Goal: Task Accomplishment & Management: Use online tool/utility

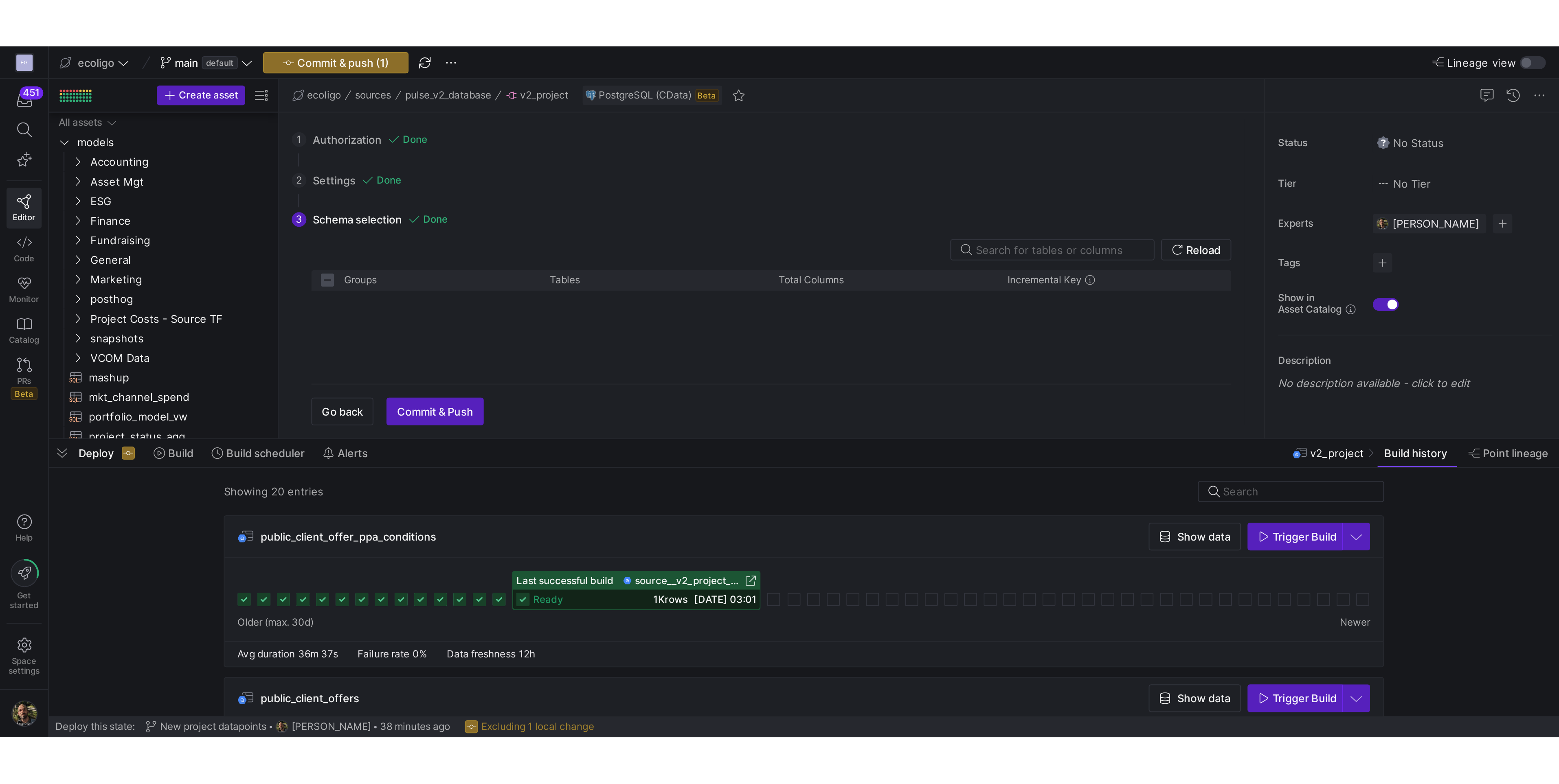
scroll to position [606, 0]
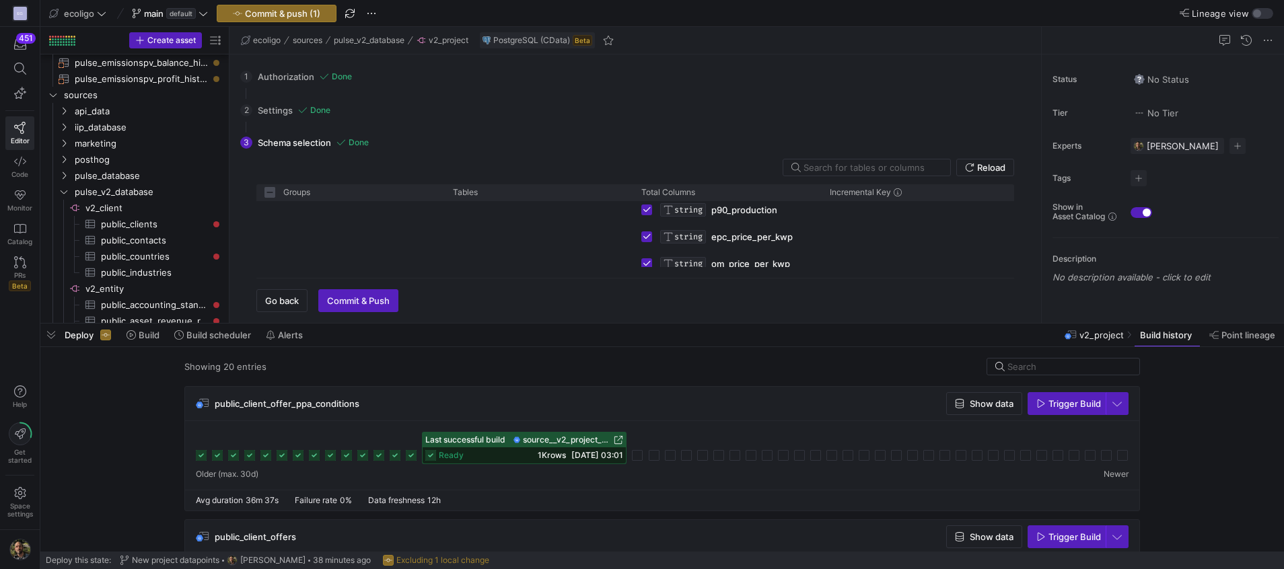
click at [274, 12] on span "Commit & push (1)" at bounding box center [282, 13] width 75 height 11
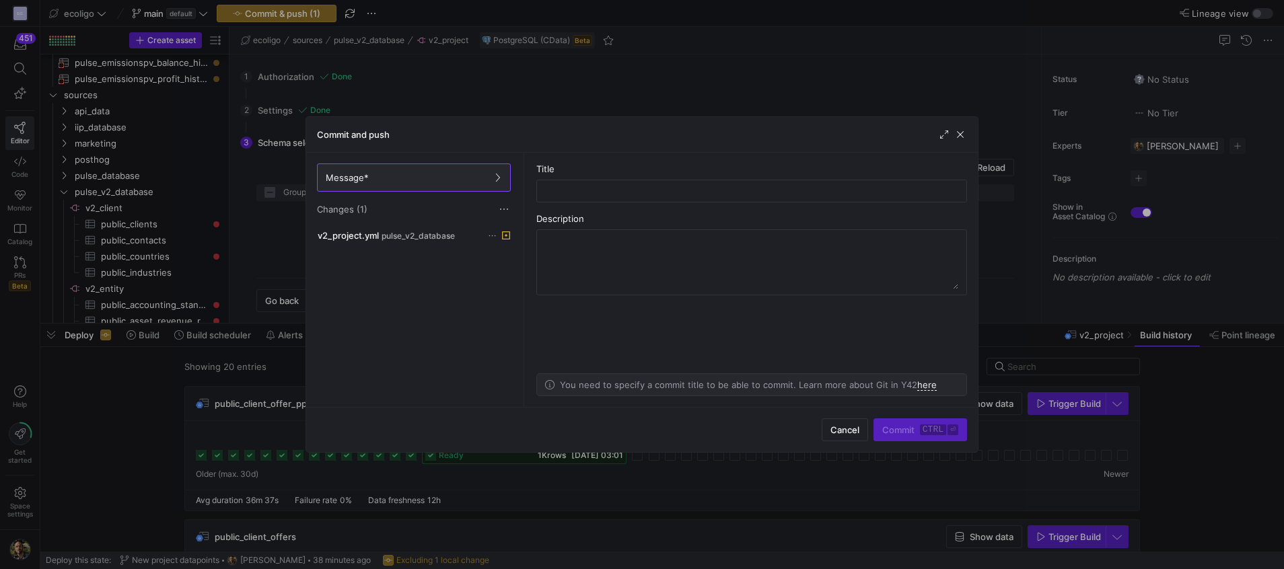
click at [463, 245] on div "v2_project.yml pulse_v2_database" at bounding box center [413, 314] width 199 height 175
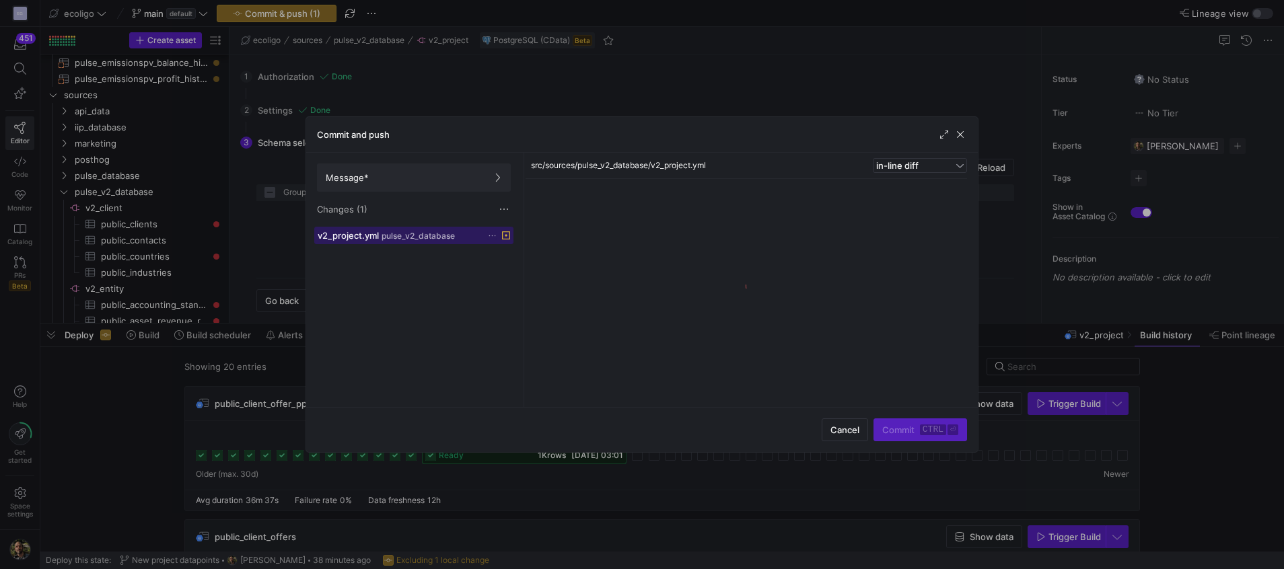
click at [463, 239] on div "v2_project.yml pulse_v2_database" at bounding box center [399, 235] width 163 height 11
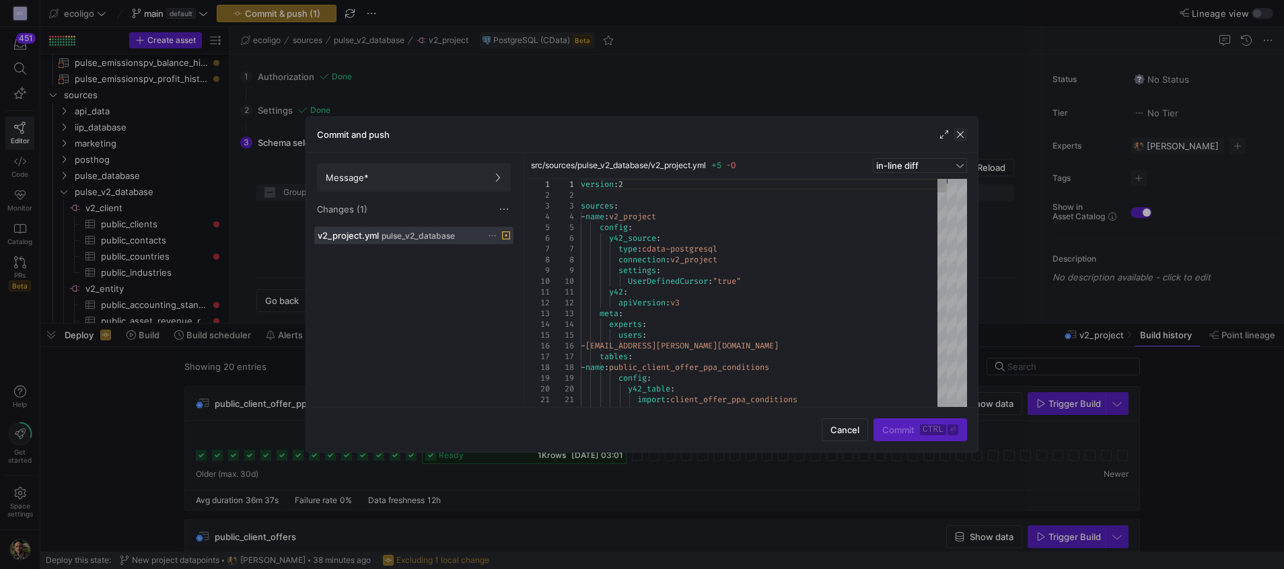
click at [959, 137] on span "button" at bounding box center [960, 134] width 13 height 13
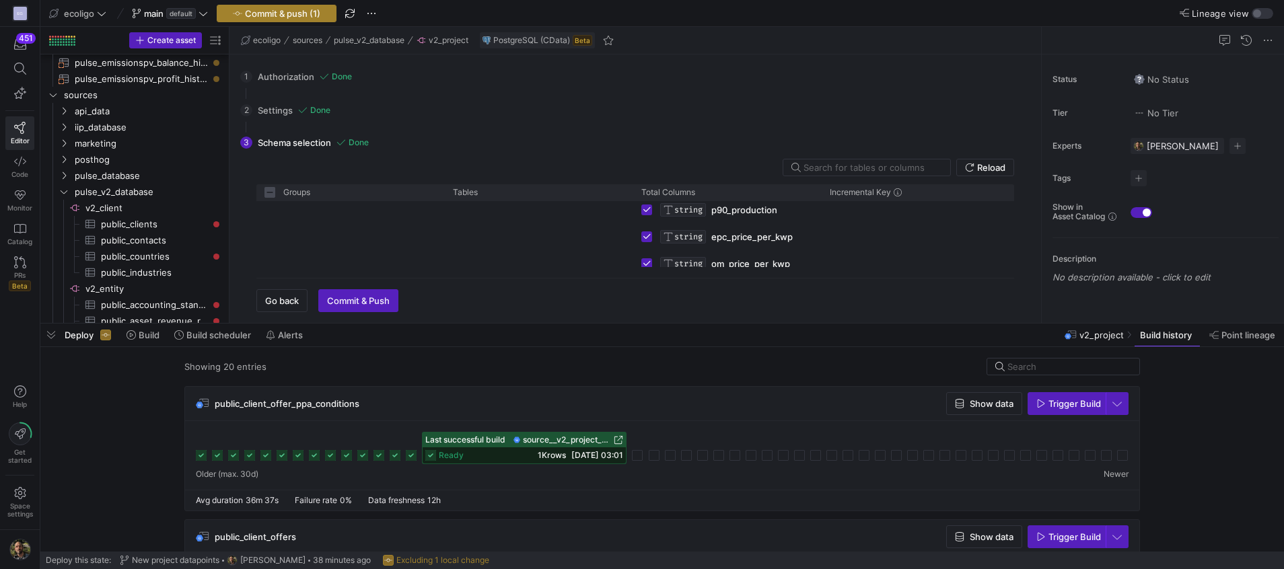
click at [291, 13] on span "Commit & push (1)" at bounding box center [282, 13] width 75 height 11
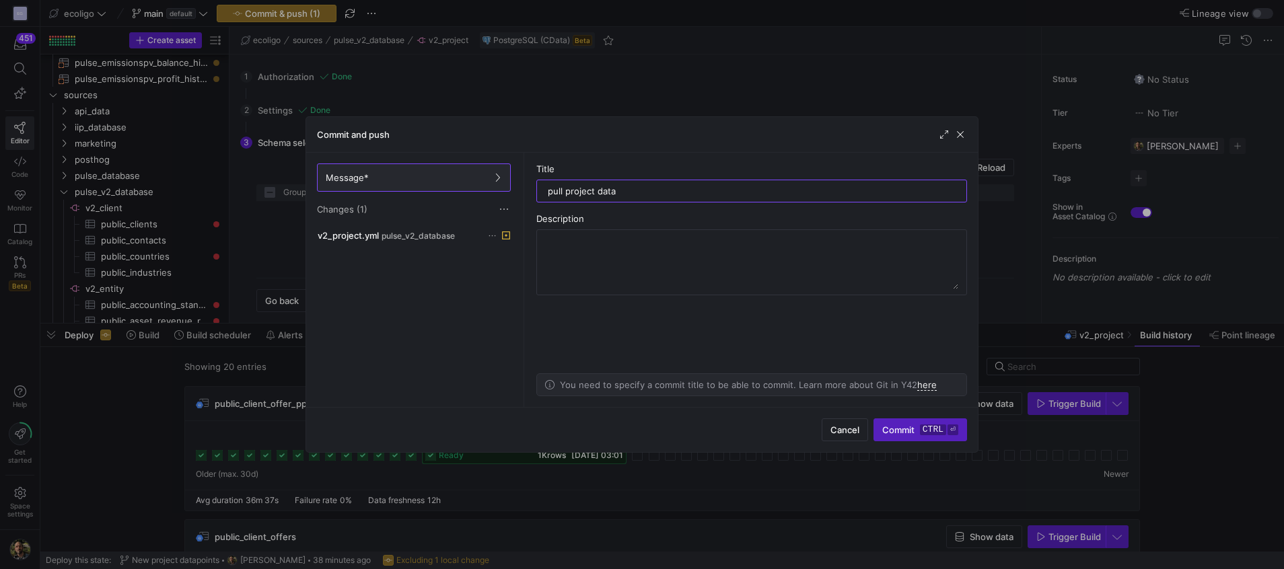
type input "pull project data"
click at [908, 443] on div "Cancel Commit ctrl ⏎" at bounding box center [642, 429] width 672 height 45
click at [919, 433] on span "Commit ctrl ⏎" at bounding box center [920, 430] width 76 height 11
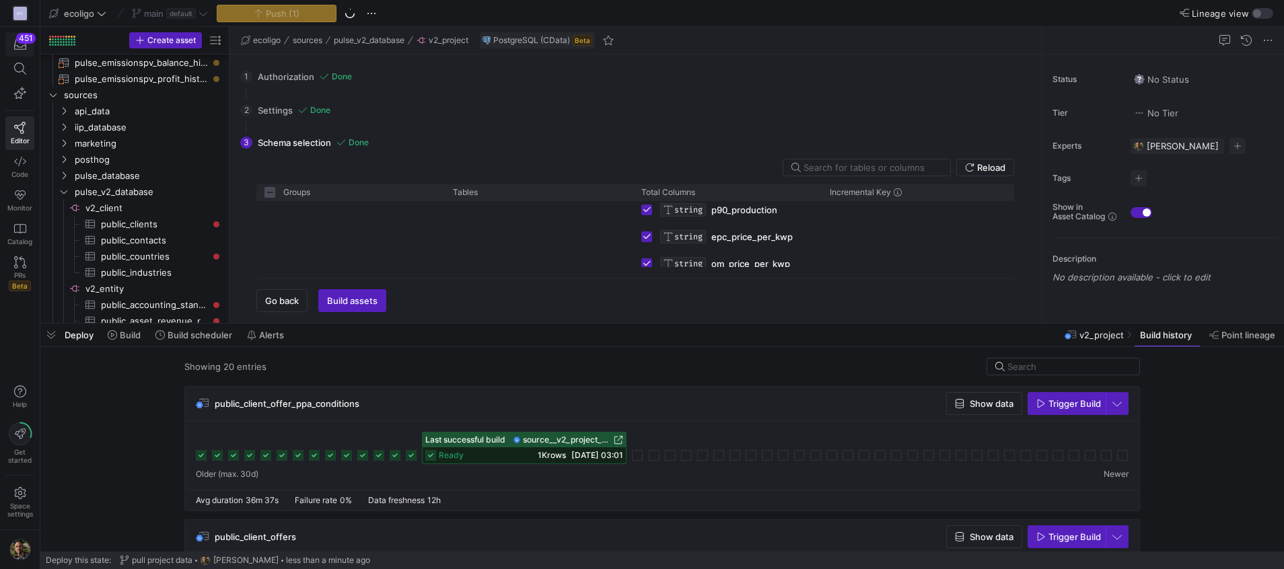
click at [21, 39] on div "451" at bounding box center [26, 38] width 20 height 11
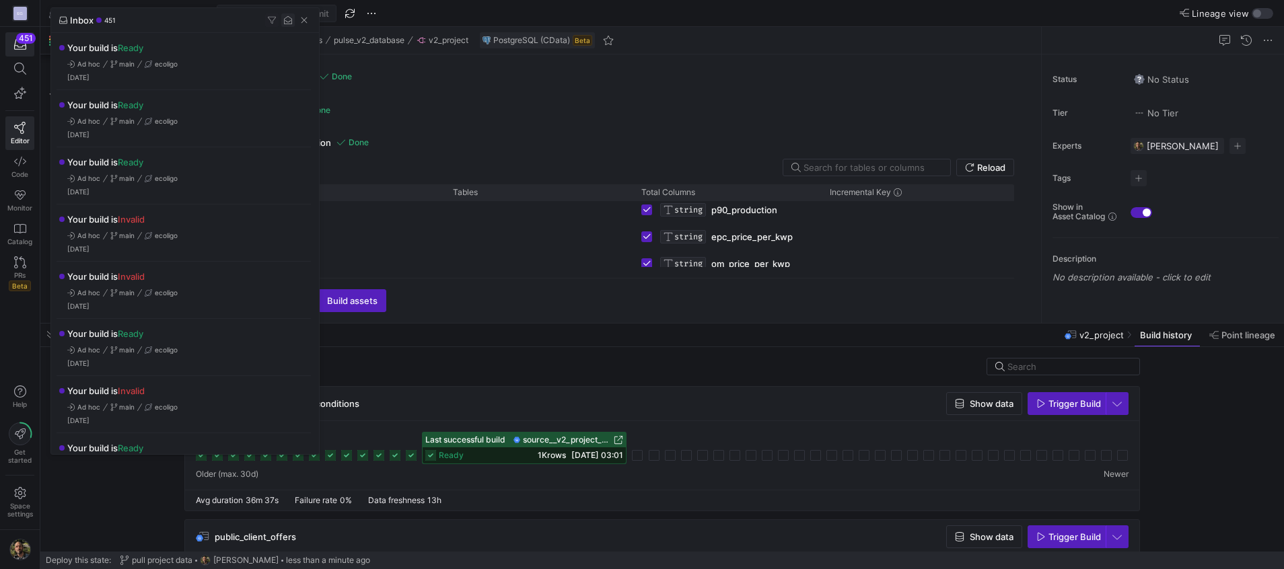
click at [285, 22] on span "button" at bounding box center [287, 19] width 13 height 13
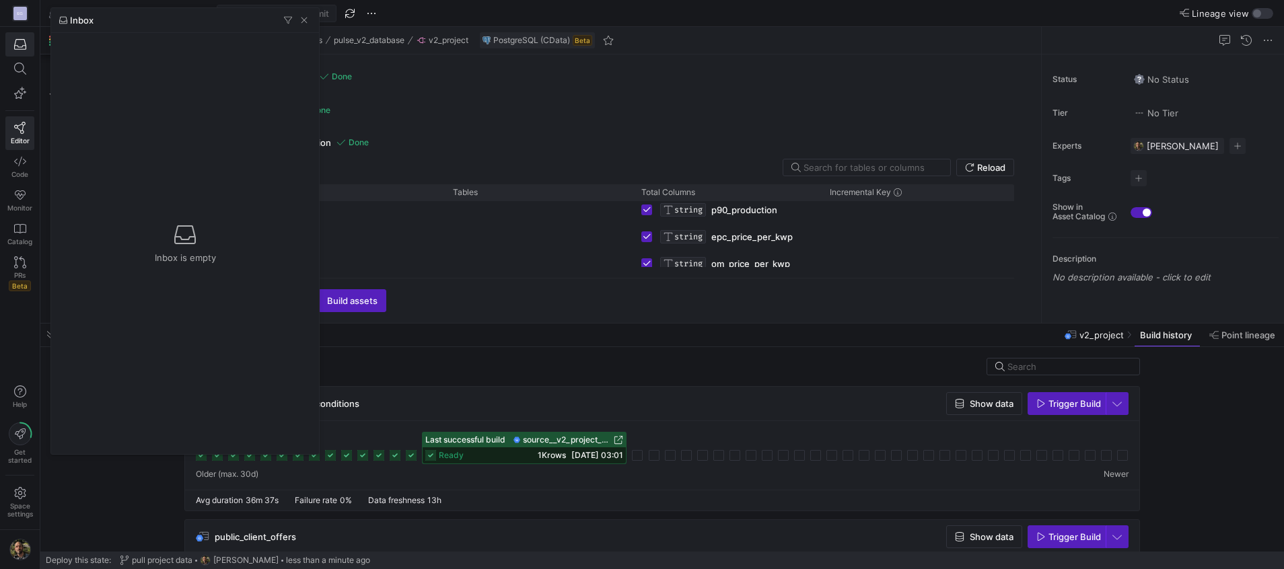
click at [744, 73] on div at bounding box center [642, 284] width 1284 height 569
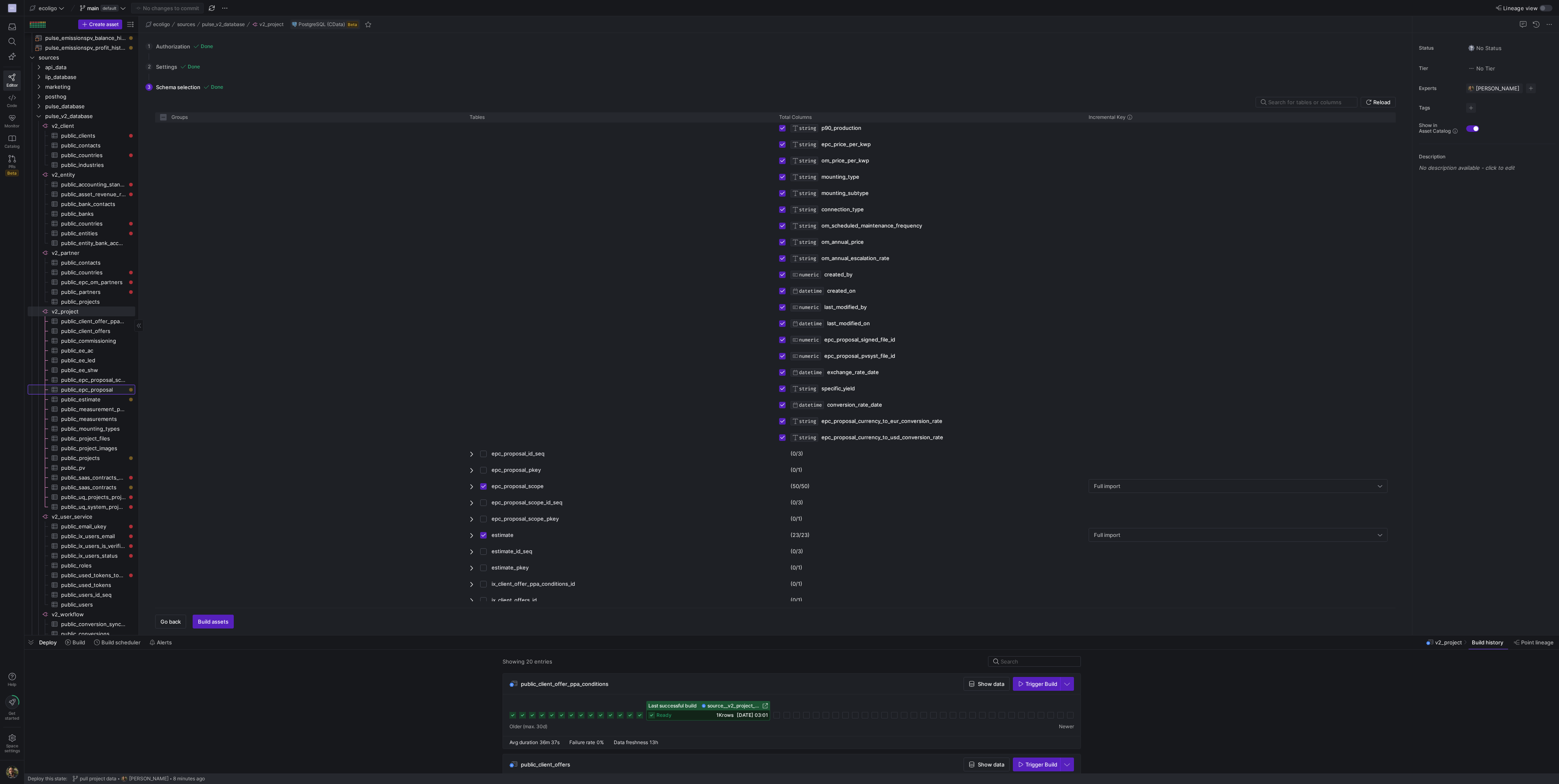
click at [87, 344] on span "public_epc_proposal​​​​​​​​​" at bounding box center [93, 390] width 65 height 9
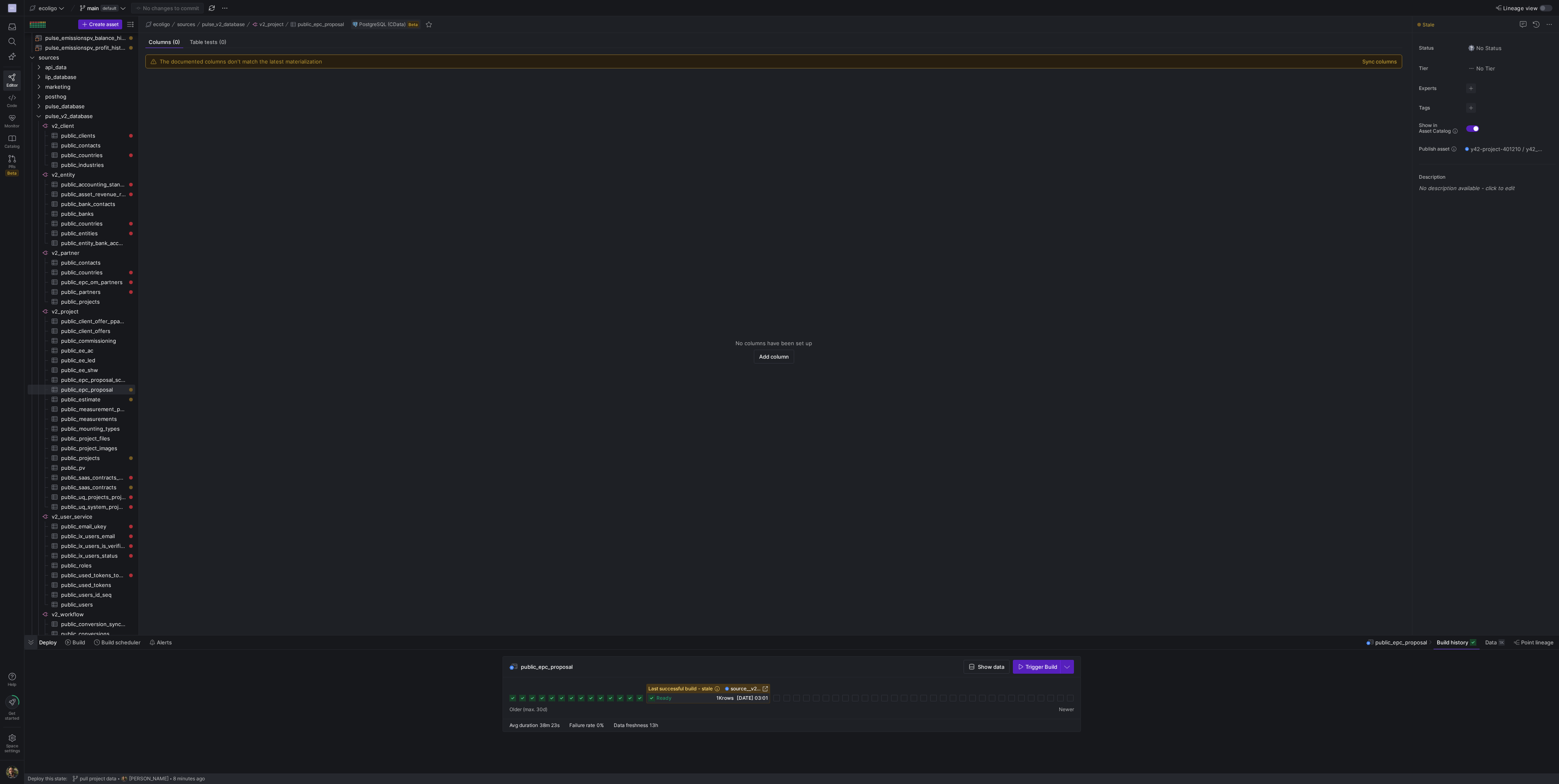
click at [37, 344] on span "button" at bounding box center [31, 642] width 13 height 14
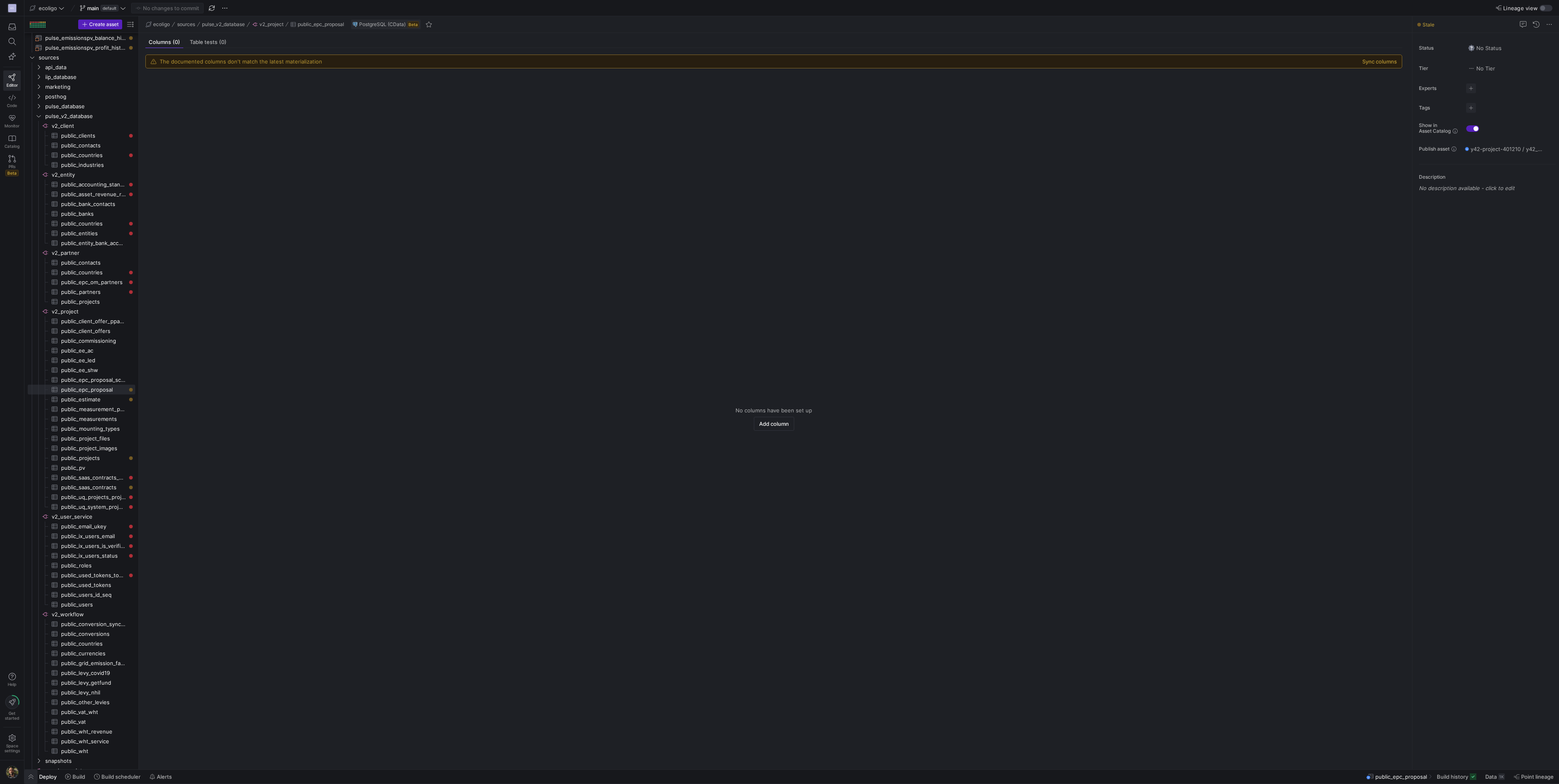
click at [33, 344] on span "button" at bounding box center [31, 777] width 13 height 14
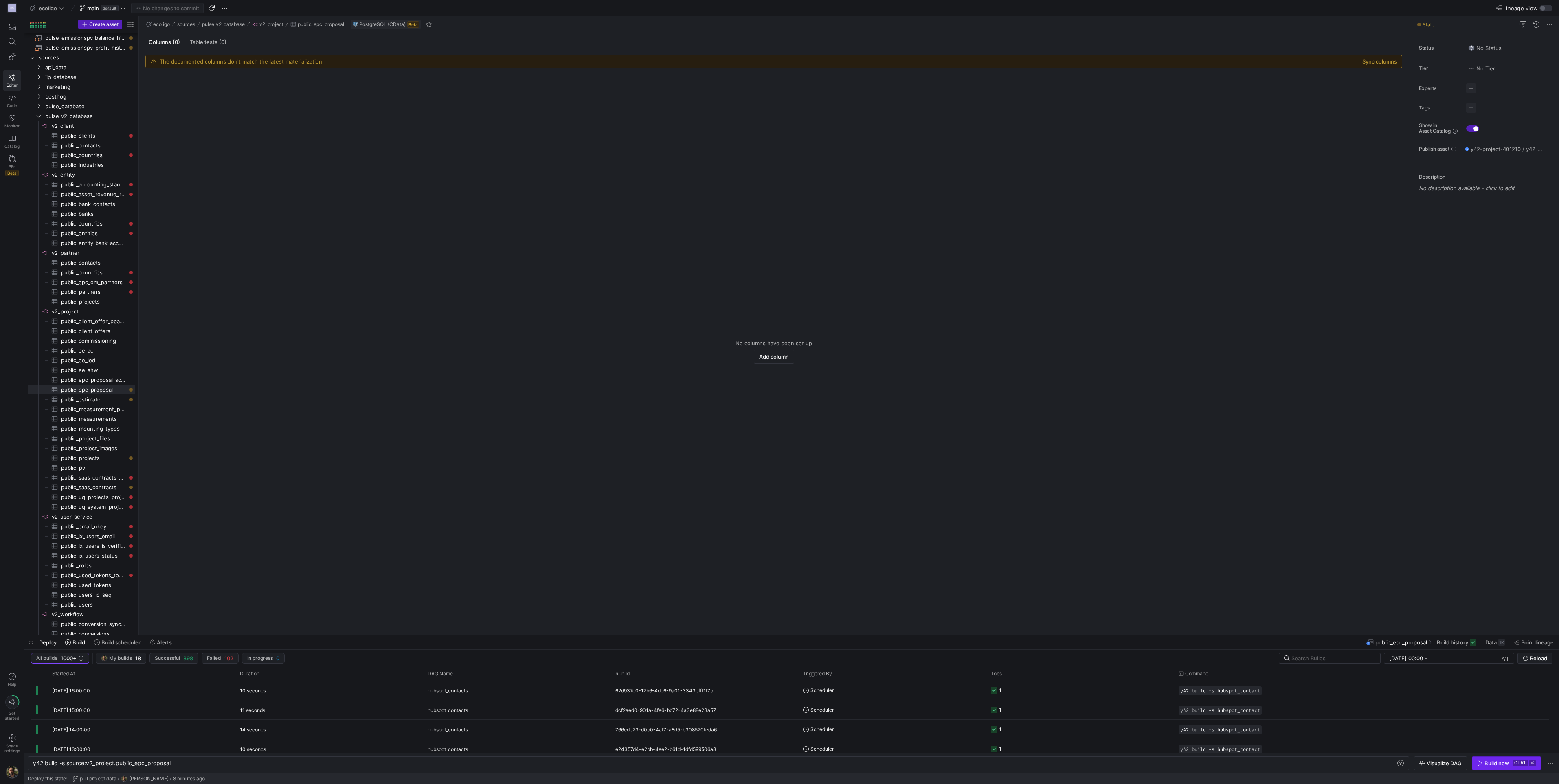
click at [776, 344] on div "Build now" at bounding box center [1497, 763] width 25 height 7
click at [97, 344] on span "public_estimate​​​​​​​​​" at bounding box center [93, 399] width 65 height 9
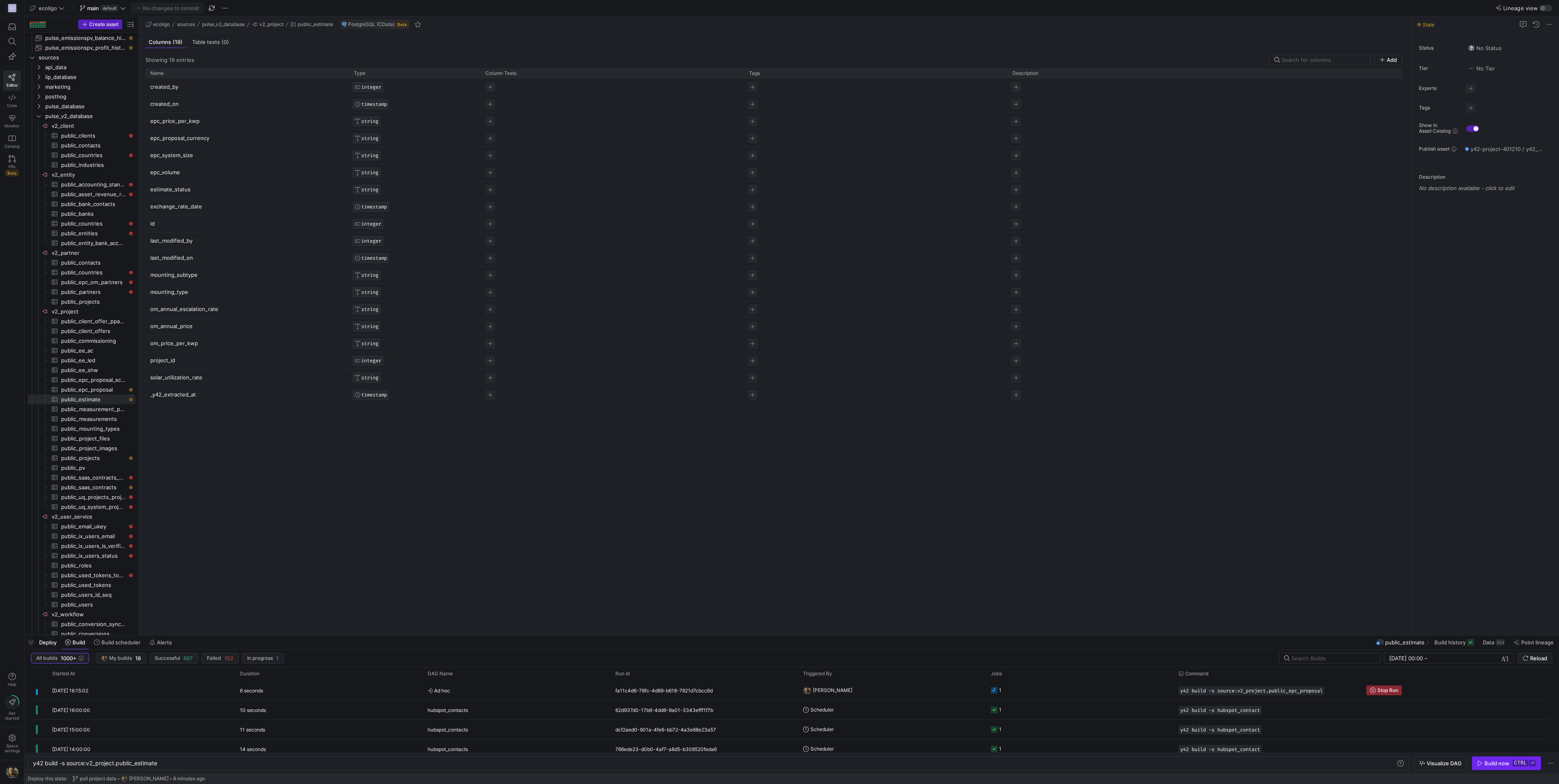
click at [776, 344] on div "Build now" at bounding box center [1497, 763] width 25 height 7
click at [100, 344] on span "public_projects​​​​​​​​​" at bounding box center [93, 458] width 65 height 9
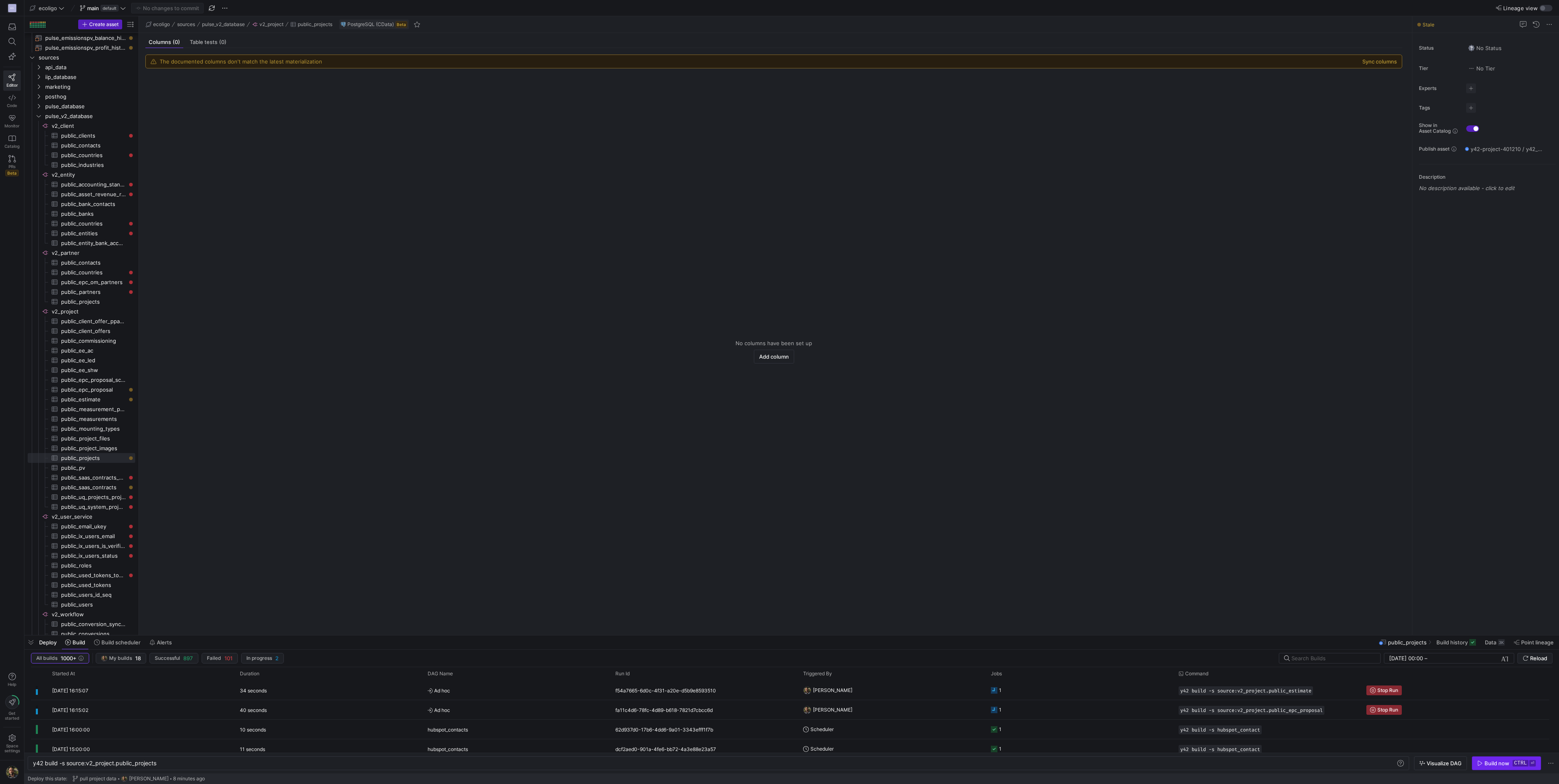
click at [776, 344] on div "Build now" at bounding box center [1497, 763] width 25 height 7
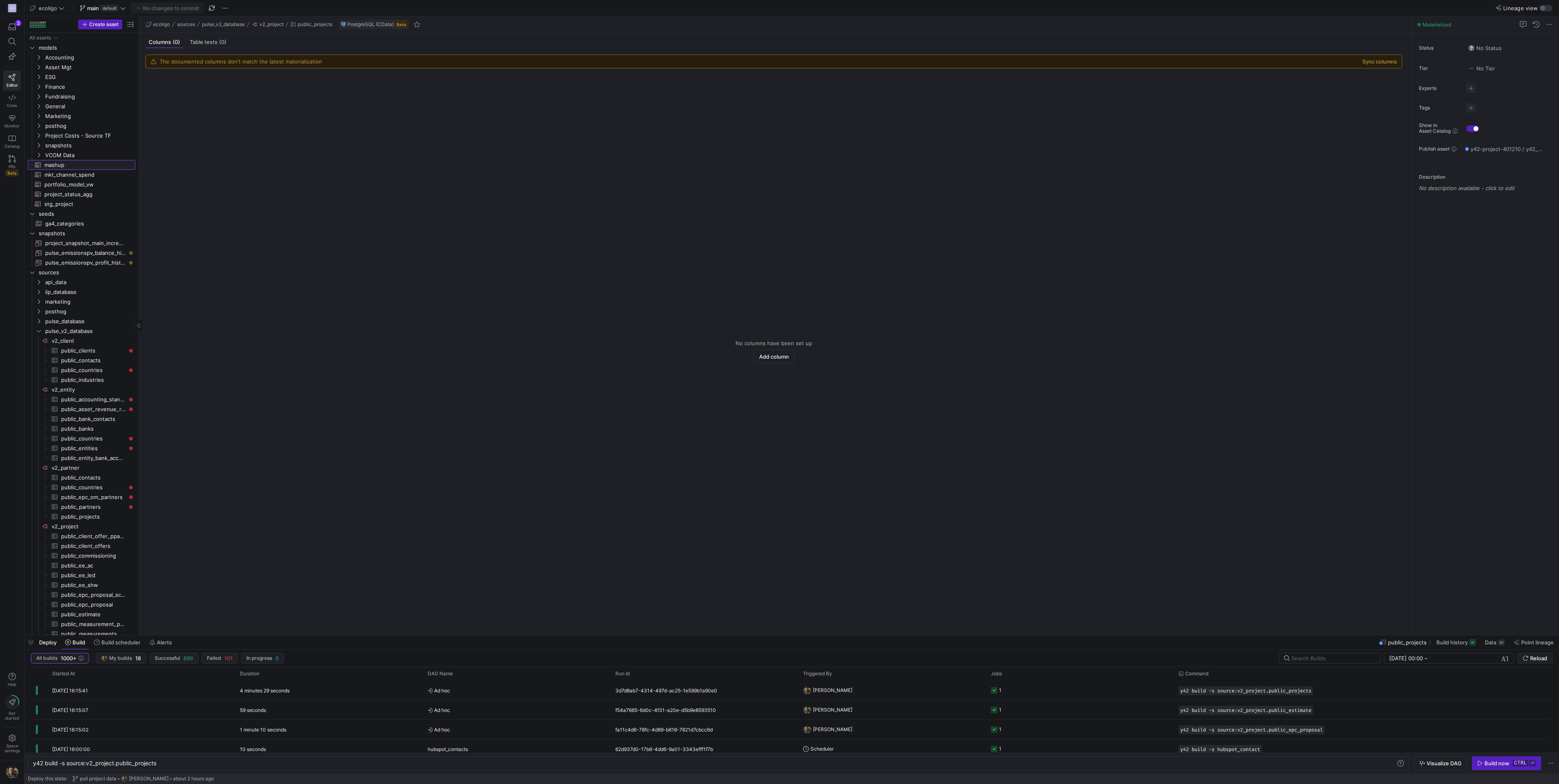
click at [70, 165] on span "mashup​​​​​​​​​​" at bounding box center [85, 165] width 82 height 9
type textarea "y42 build -s mashup"
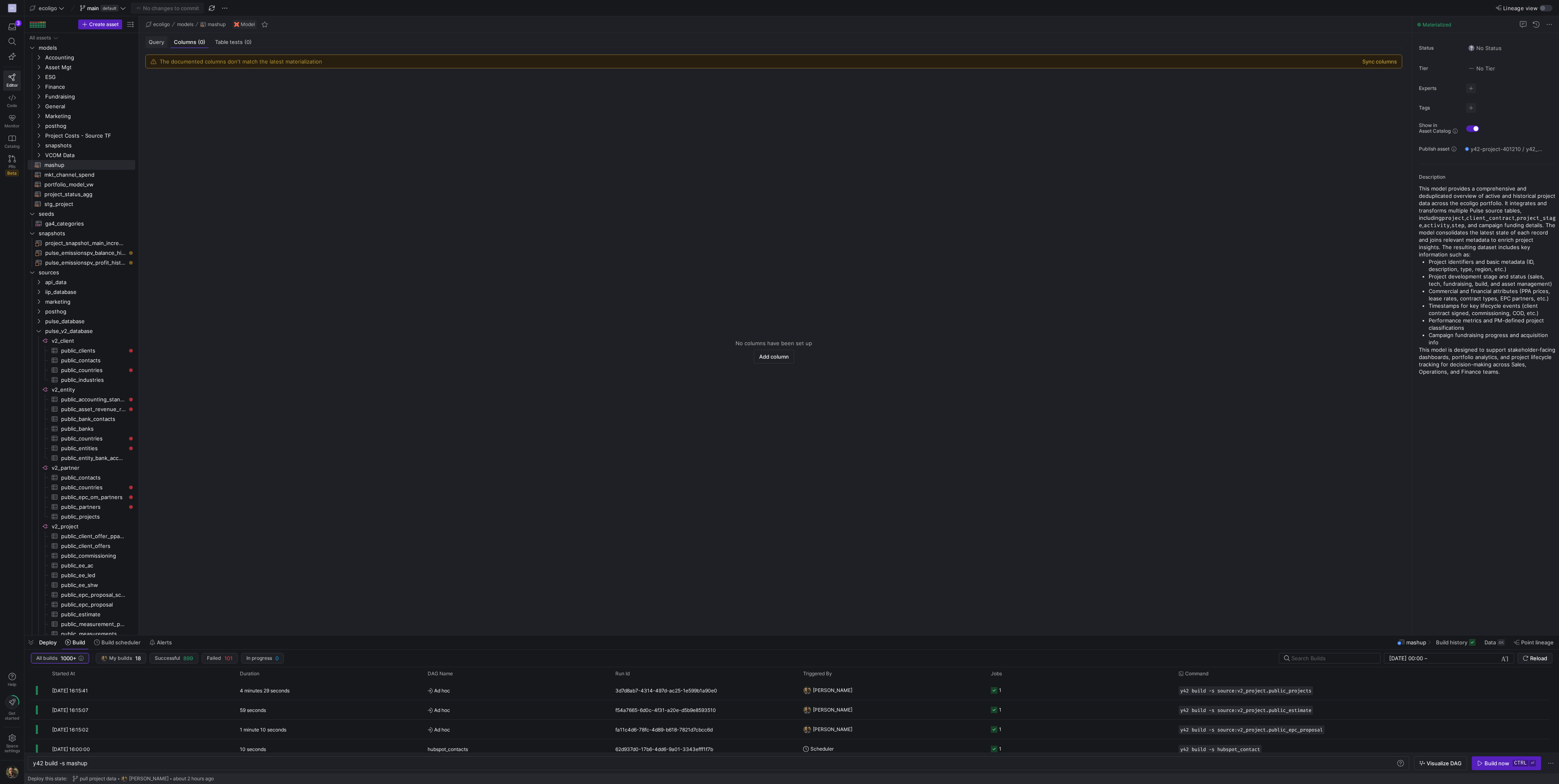
click at [155, 39] on span "Query" at bounding box center [157, 42] width 16 height 5
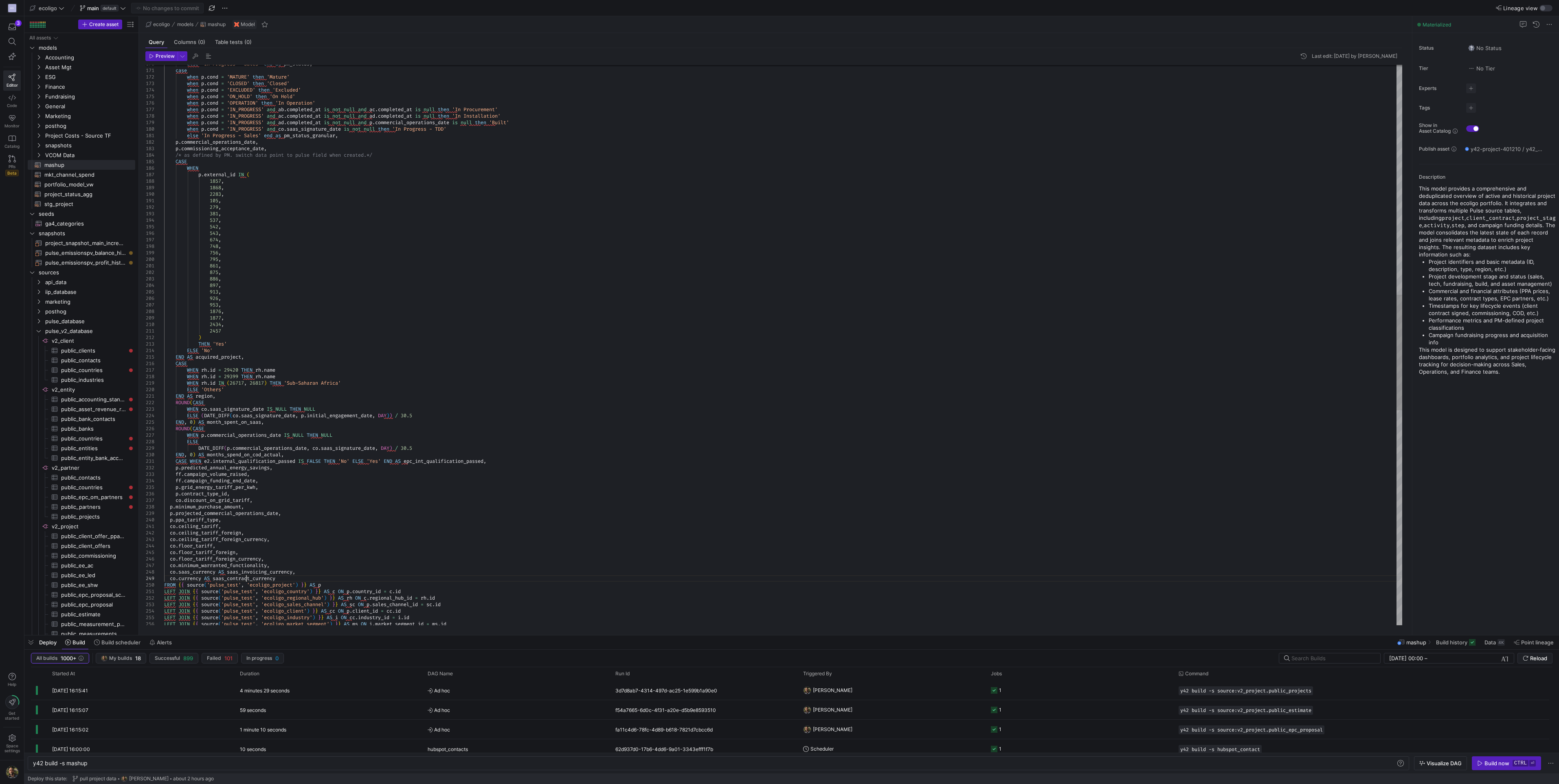
click at [246, 344] on div "else 'In Progress - Sales' end as pm_status , case when p . cond = 'MATURE' the…" at bounding box center [783, 308] width 1238 height 2710
click at [205, 344] on div "else 'In Progress - Sales' end as pm_status , case when p . cond = 'MATURE' the…" at bounding box center [783, 308] width 1238 height 2710
click at [170, 344] on div "else 'In Progress - Sales' end as pm_status , case when p . cond = 'MATURE' the…" at bounding box center [783, 312] width 1238 height 2716
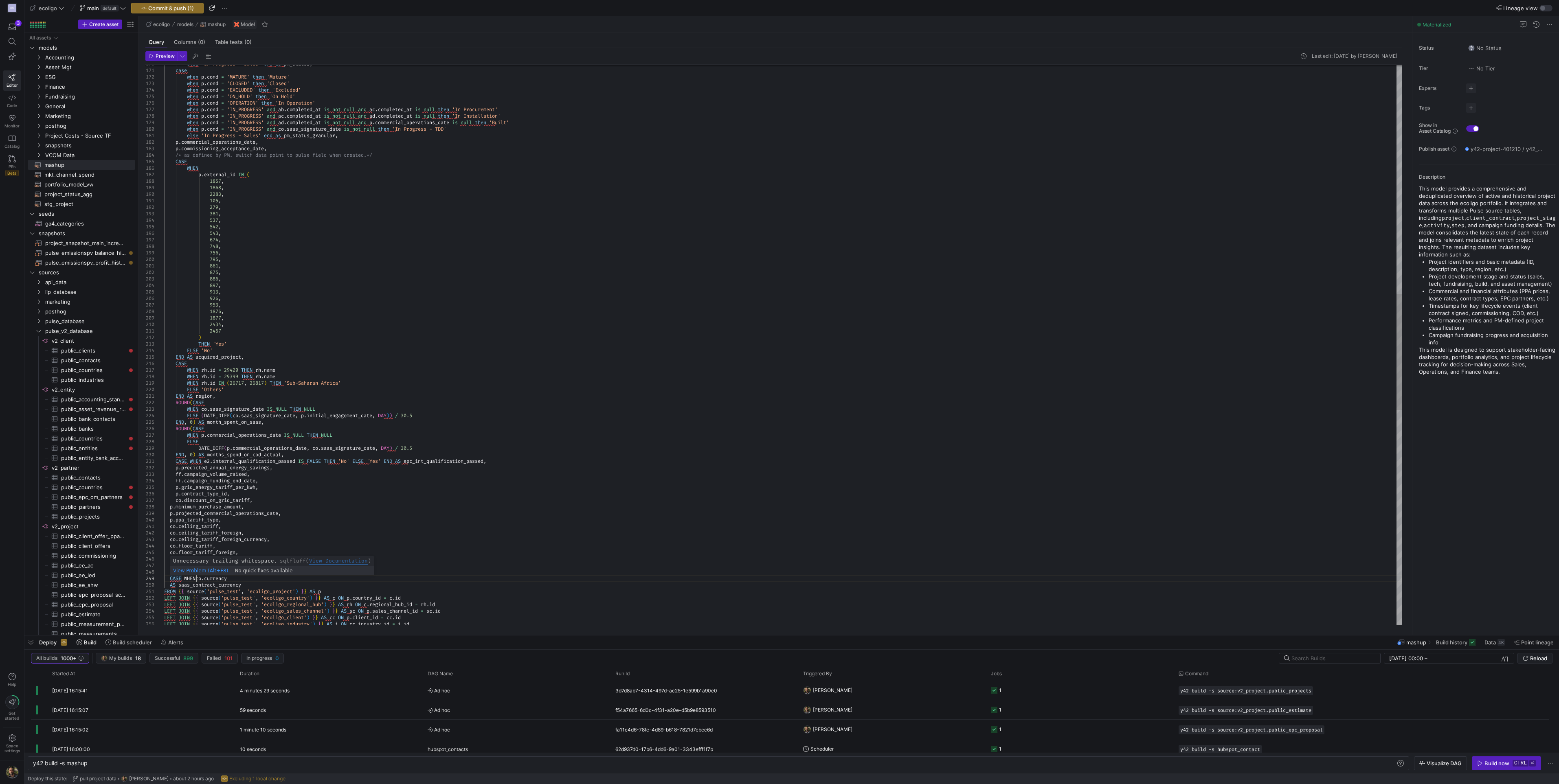
click at [184, 344] on div "else 'In Progress - Sales' end as pm_status , case when p . cond = 'MATURE' the…" at bounding box center [783, 312] width 1238 height 2716
click at [189, 344] on div "else 'In Progress - Sales' end as pm_status , case when p . cond = 'MATURE' the…" at bounding box center [783, 315] width 1238 height 2723
click at [192, 344] on div "else 'In Progress - Sales' end as pm_status , case when p . cond = 'MATURE' the…" at bounding box center [783, 318] width 1238 height 2729
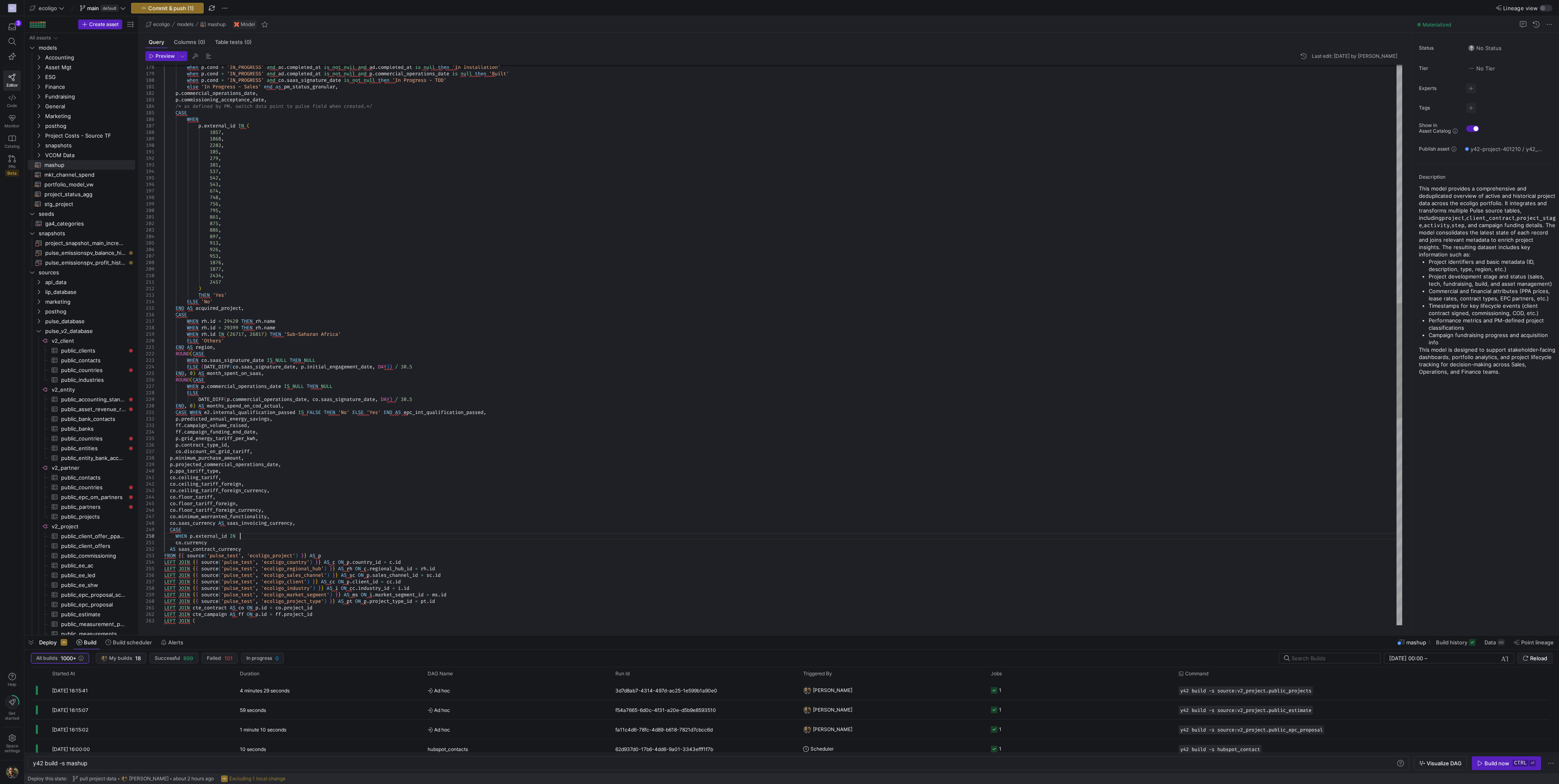
scroll to position [59, 79]
click at [243, 344] on div "when p . cond = 'IN_PROGRESS' and ac . completed_at is not null and ad . comple…" at bounding box center [783, 269] width 1238 height 2729
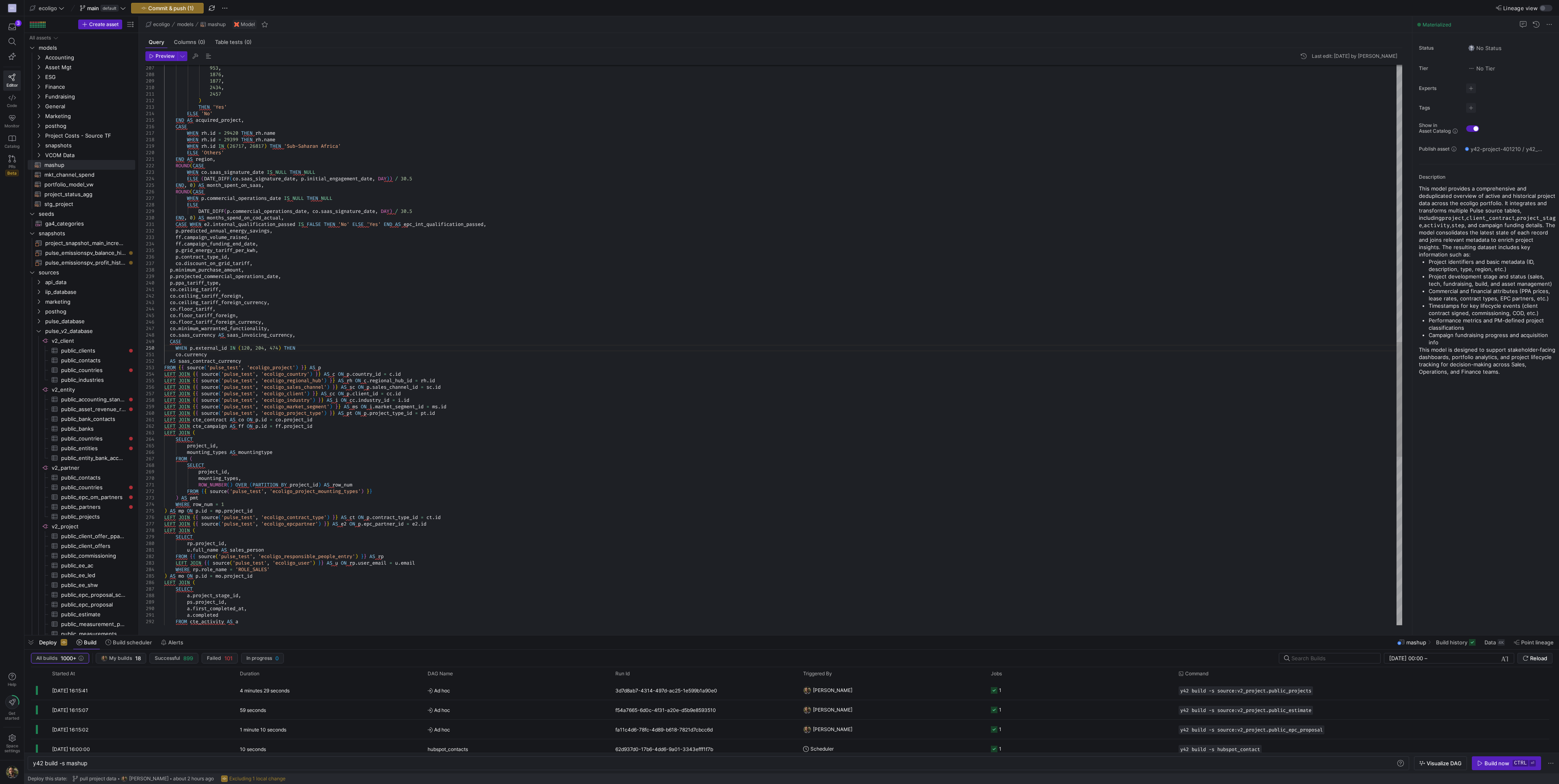
scroll to position [6, 11]
click at [302, 343] on div "a . project_stage_id , ps . project_id , a . first_completed_at , a . completed…" at bounding box center [783, 84] width 1238 height 2736
click at [302, 344] on div "a . project_stage_id , ps . project_id , a . first_completed_at , a . completed…" at bounding box center [783, 84] width 1238 height 2736
click at [190, 344] on div "a . project_stage_id , ps . project_id , a . first_completed_at , a . completed…" at bounding box center [783, 84] width 1238 height 2736
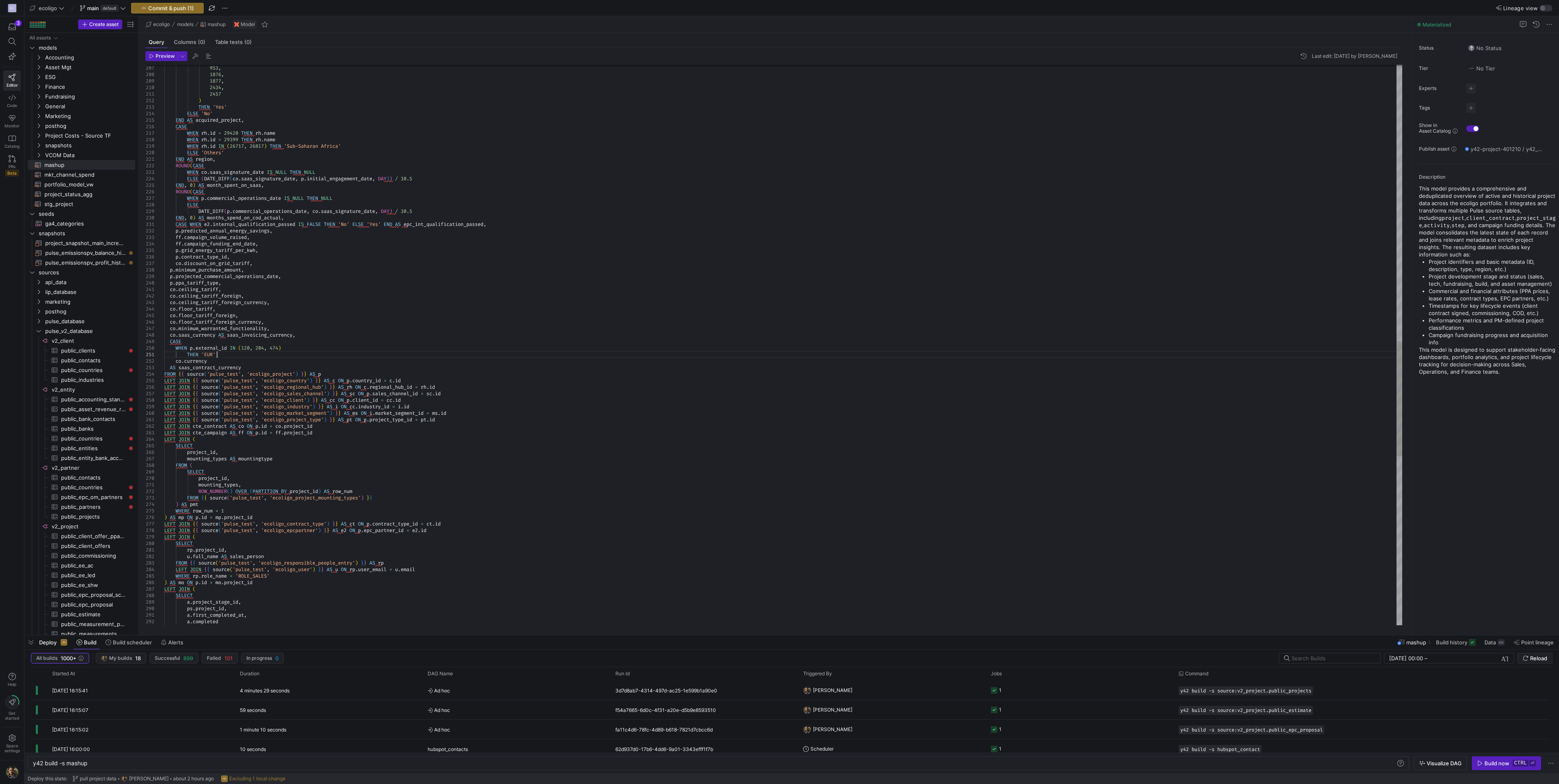
click at [176, 344] on div "a . project_stage_id , ps . project_id , a . first_completed_at , a . completed…" at bounding box center [783, 84] width 1238 height 2736
click at [169, 344] on div "a . project_stage_id , ps . project_id , a . first_completed_at , a . completed…" at bounding box center [783, 84] width 1238 height 2736
click at [269, 344] on div "a . project_stage_id , ps . project_id , a . first_completed_at , a . completed…" at bounding box center [783, 84] width 1238 height 2736
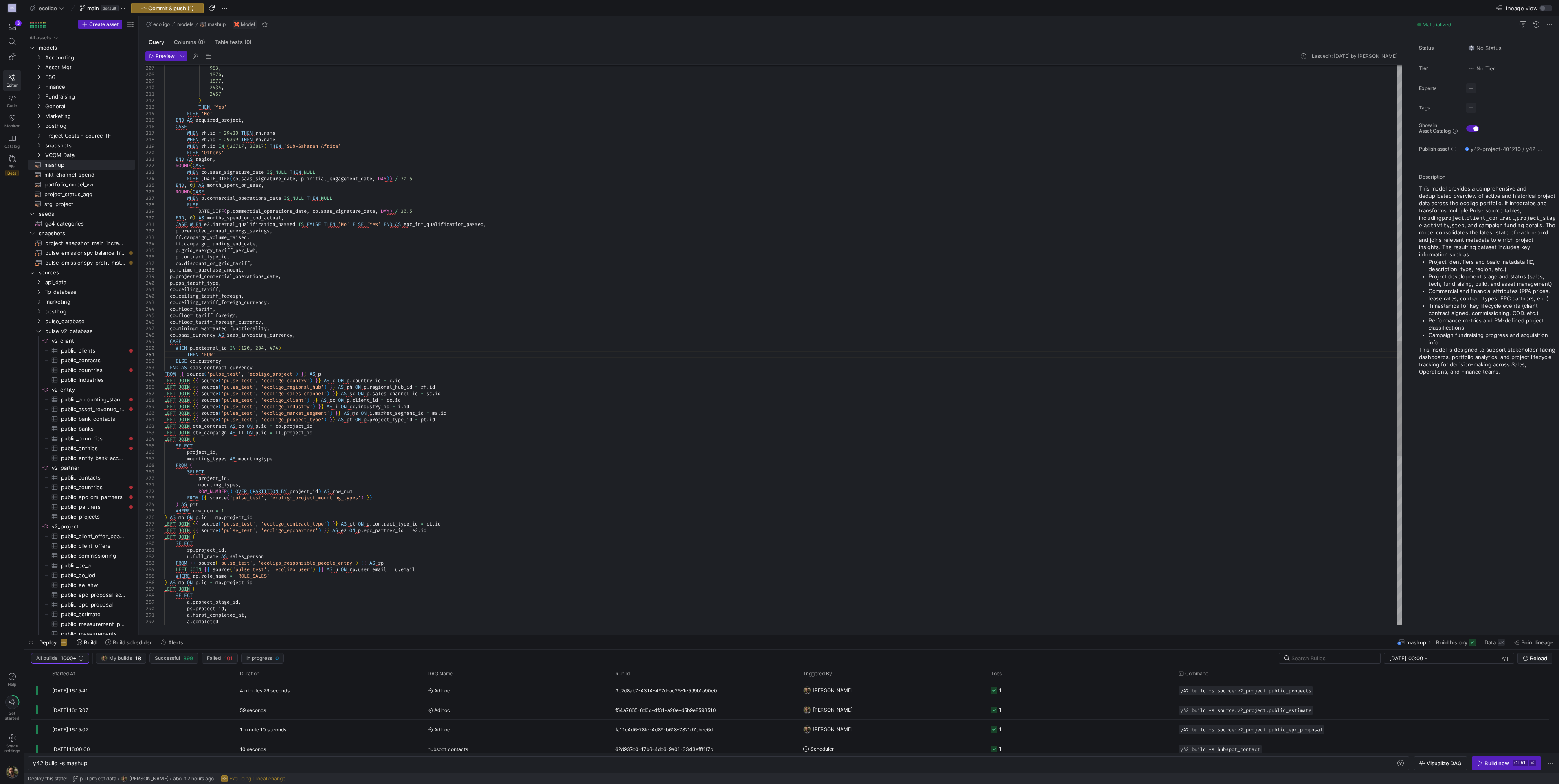
type textarea "THEN 'EUR' ELSE co.currency END AS saas_contract_currency FROM {{ source('pulse…"
click at [165, 4] on div at bounding box center [780, 392] width 1559 height 784
click at [176, 11] on span "Commit & push (1)" at bounding box center [171, 8] width 45 height 7
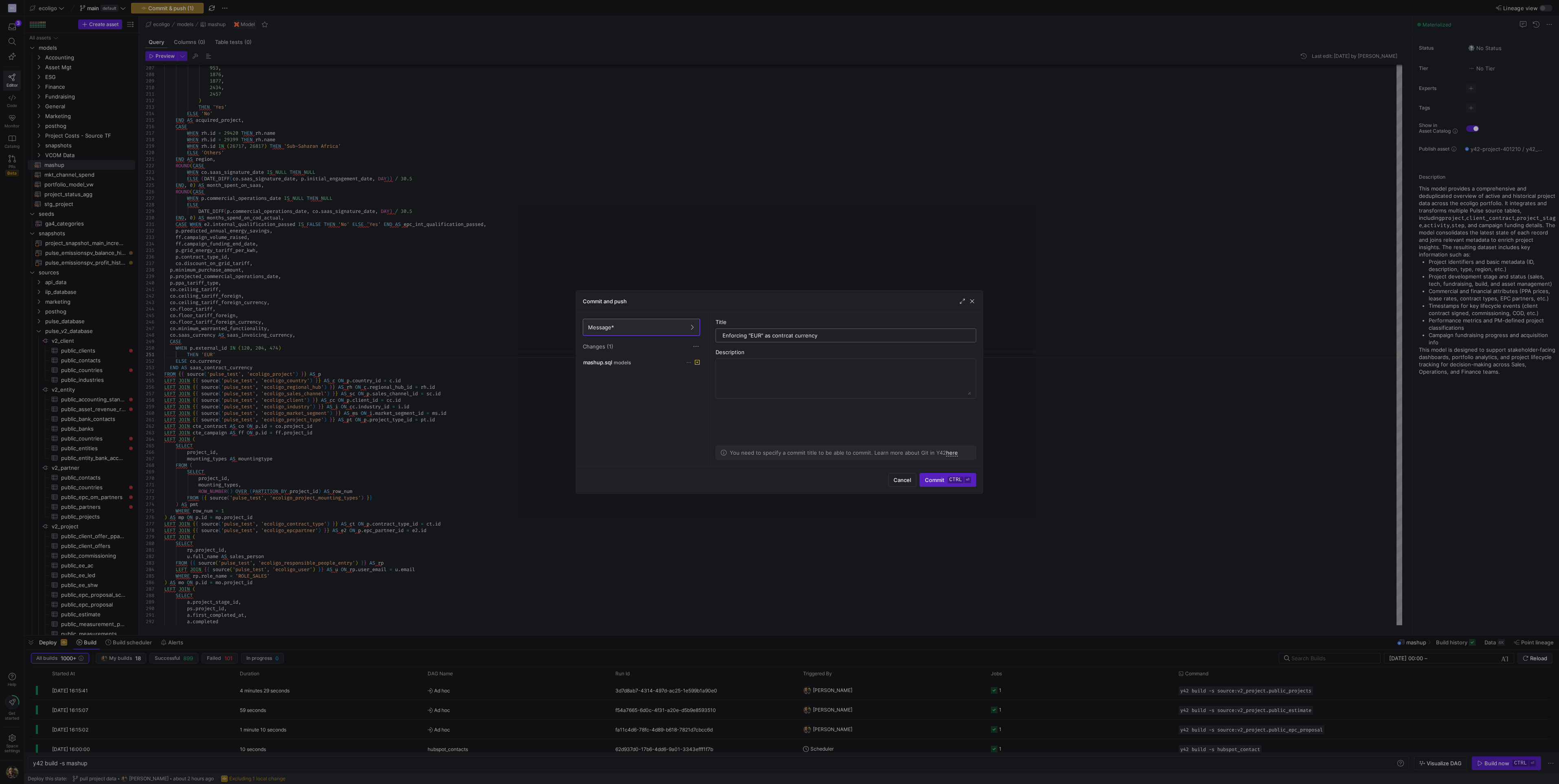
click at [776, 332] on input "Enforcing "EUR" as contrcat currency" at bounding box center [846, 335] width 247 height 7
type input "Enforcing "EUR" as contract currency"
click at [776, 344] on div "Description" at bounding box center [845, 352] width 261 height 7
click at [775, 344] on textarea at bounding box center [845, 379] width 250 height 33
type textarea "For IDs 120, 204, 474"
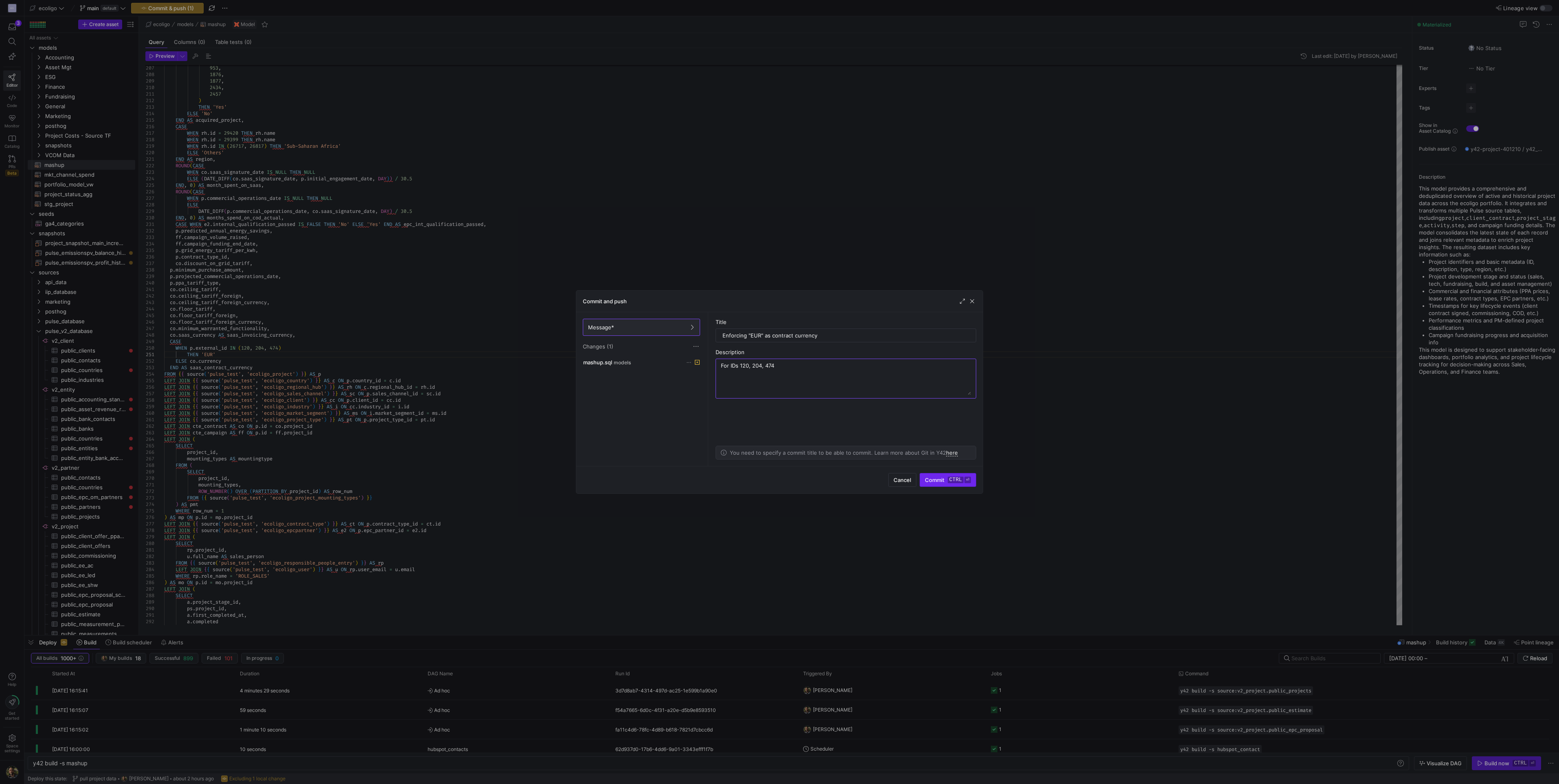
click at [776, 344] on kbd "ctrl" at bounding box center [956, 480] width 16 height 7
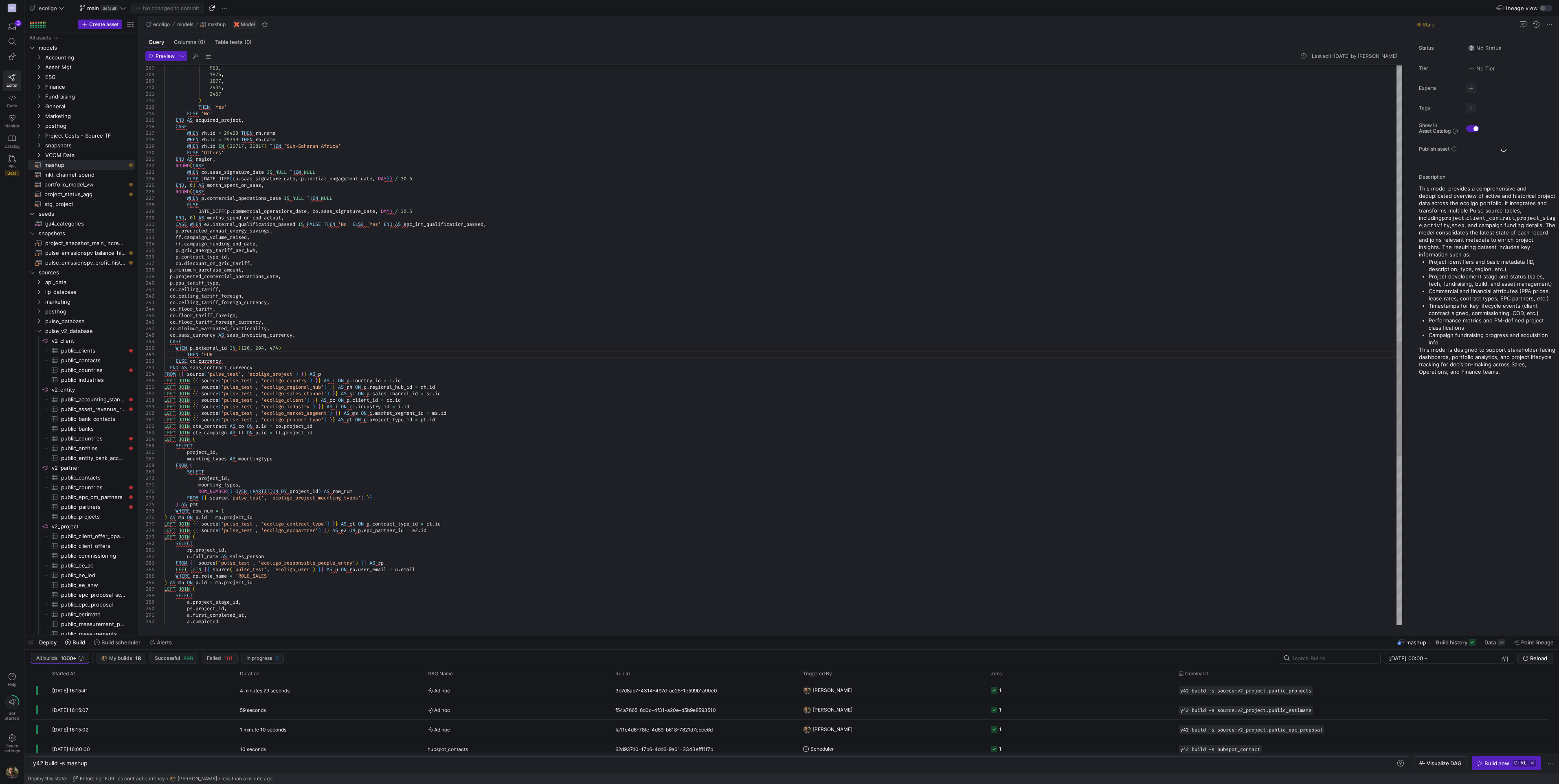
click at [416, 344] on div "a . project_stage_id , ps . project_id , a . first_completed_at , a . completed…" at bounding box center [783, 84] width 1238 height 2736
type textarea "mounting_types, ROW_NUMBER() OVER (PARTITION BY project_id) AS row_num FROM {{ …"
click at [374, 344] on div "a . project_stage_id , ps . project_id , a . first_completed_at , a . completed…" at bounding box center [783, 84] width 1238 height 2736
click at [776, 344] on div "Build now" at bounding box center [1497, 763] width 25 height 7
